Goal: Task Accomplishment & Management: Manage account settings

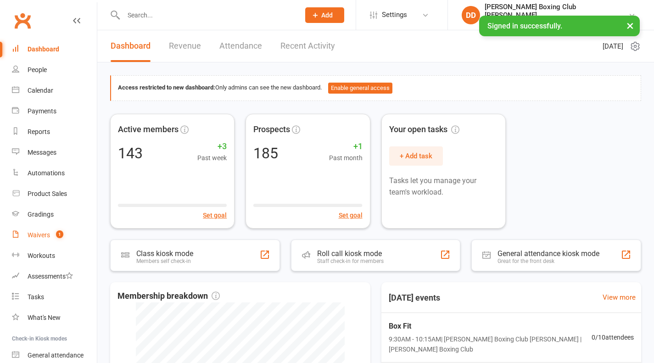
click at [43, 234] on div "Waivers" at bounding box center [39, 234] width 22 height 7
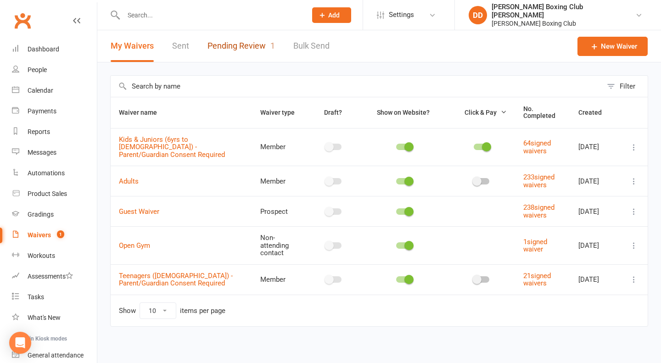
click at [247, 47] on link "Pending Review 1" at bounding box center [240, 46] width 67 height 32
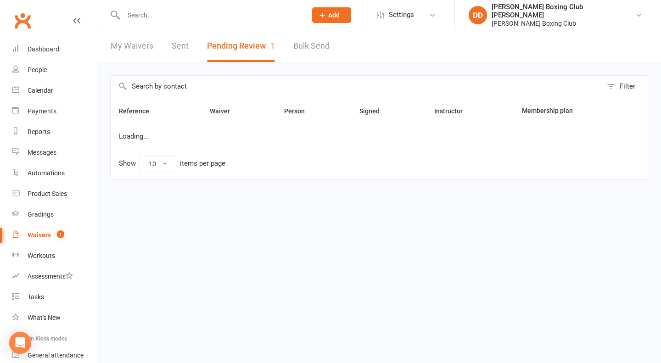
select select "50"
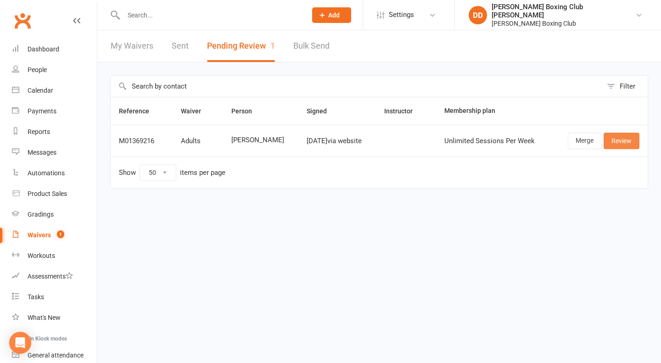
click at [615, 140] on link "Review" at bounding box center [621, 141] width 36 height 17
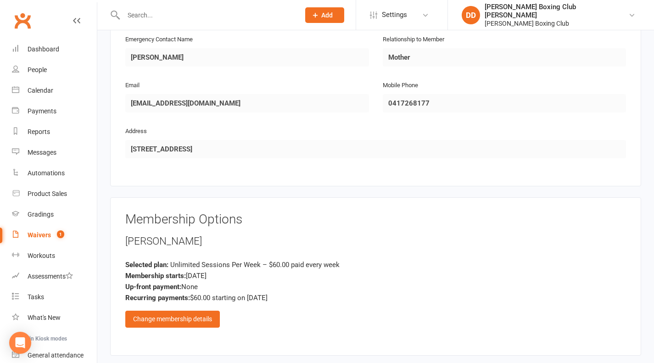
scroll to position [551, 0]
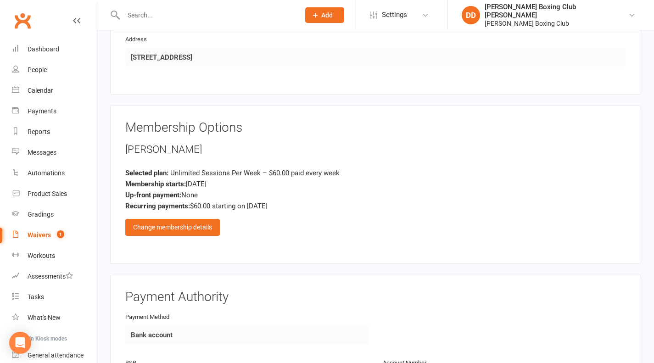
click at [177, 219] on div "Change membership details" at bounding box center [172, 227] width 95 height 17
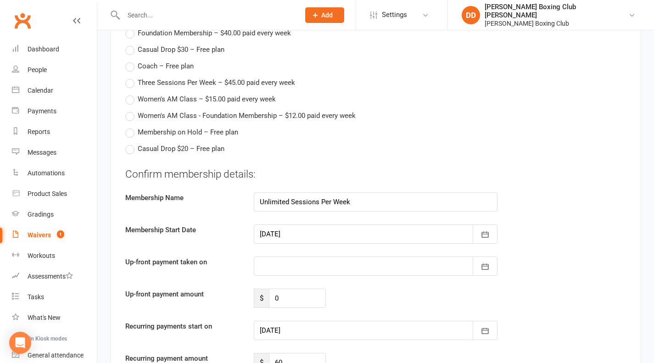
scroll to position [826, 0]
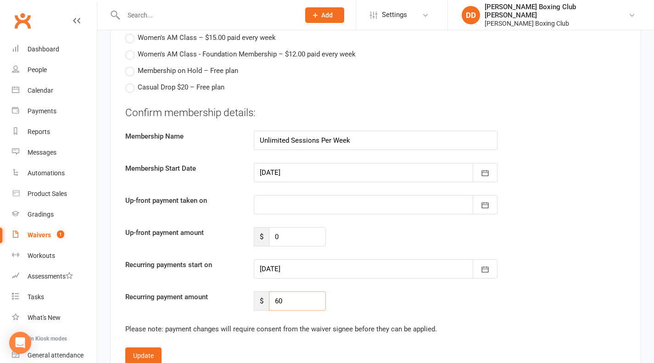
click at [293, 291] on input "60" at bounding box center [297, 300] width 57 height 19
type input "6"
type input "20"
click at [153, 347] on button "Update" at bounding box center [143, 355] width 36 height 17
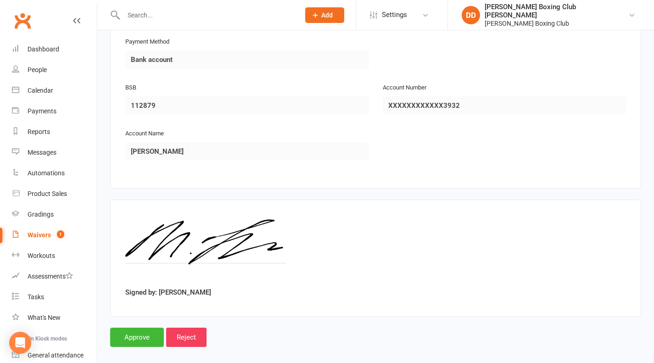
scroll to position [822, 0]
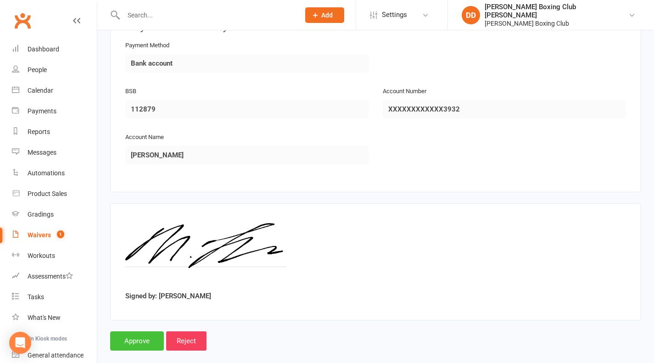
click at [147, 331] on input "Approve" at bounding box center [137, 340] width 54 height 19
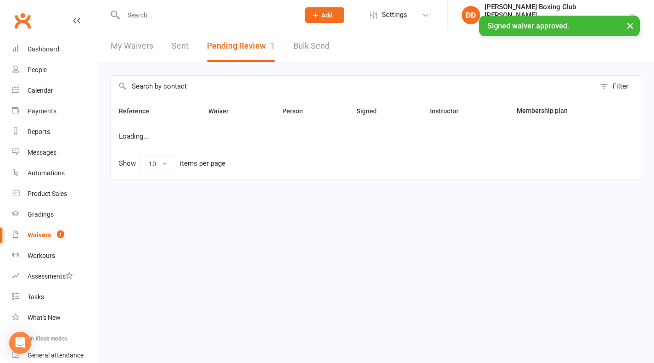
select select "50"
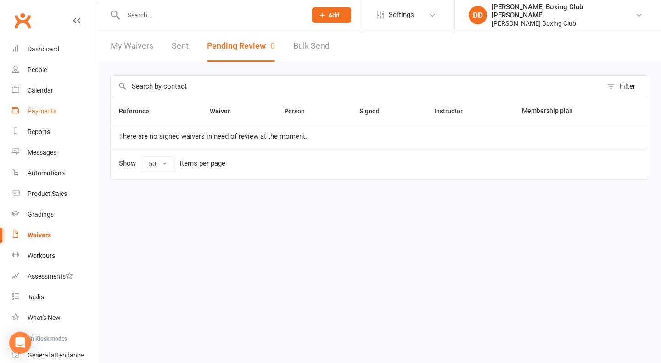
click at [40, 111] on div "Payments" at bounding box center [42, 110] width 29 height 7
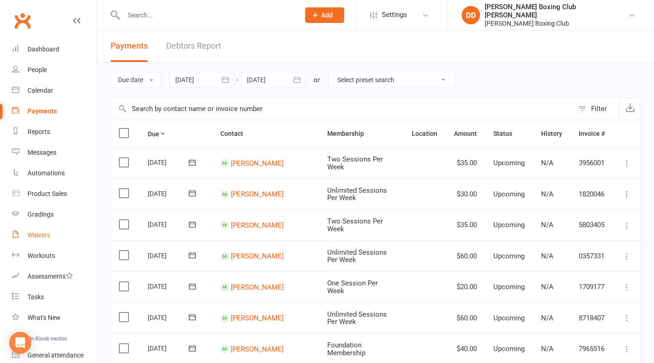
click at [44, 236] on div "Waivers" at bounding box center [39, 234] width 22 height 7
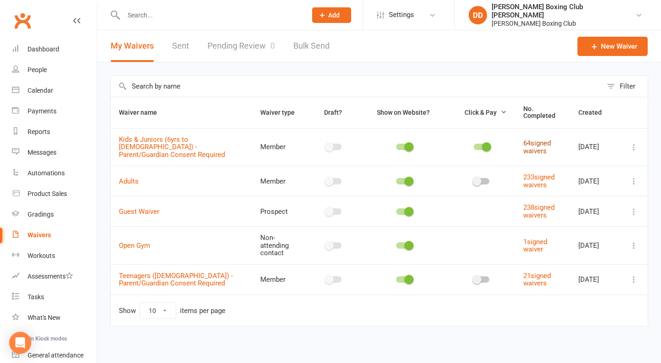
click at [529, 142] on link "64 signed waivers" at bounding box center [537, 147] width 28 height 16
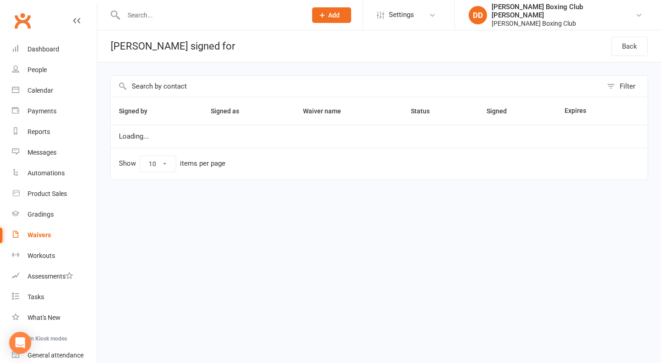
select select "100"
